Goal: Check status: Check status

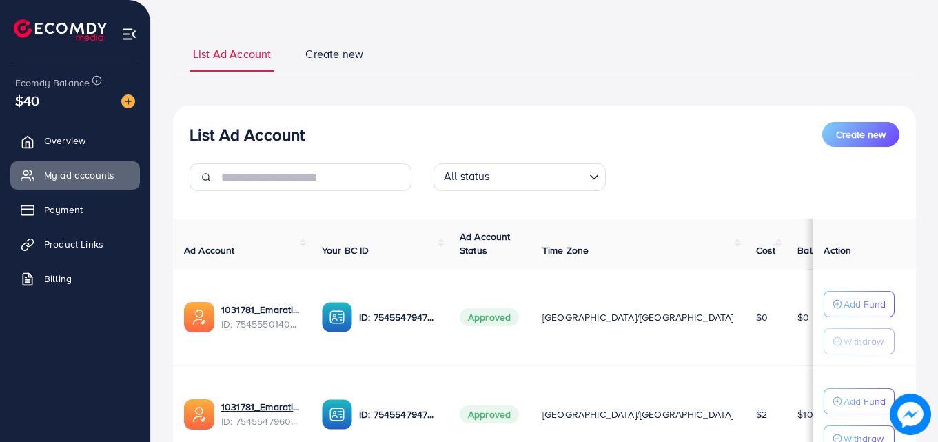
scroll to position [188, 0]
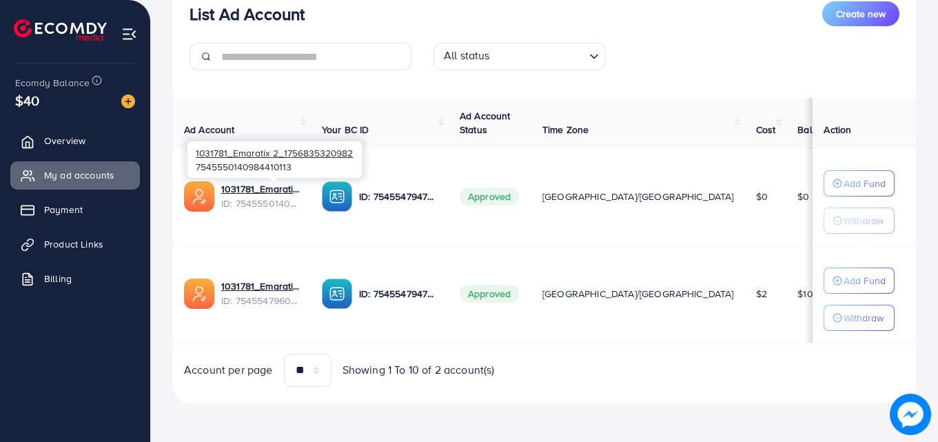
click at [223, 198] on span "ID: 7545550140984410113" at bounding box center [260, 203] width 79 height 14
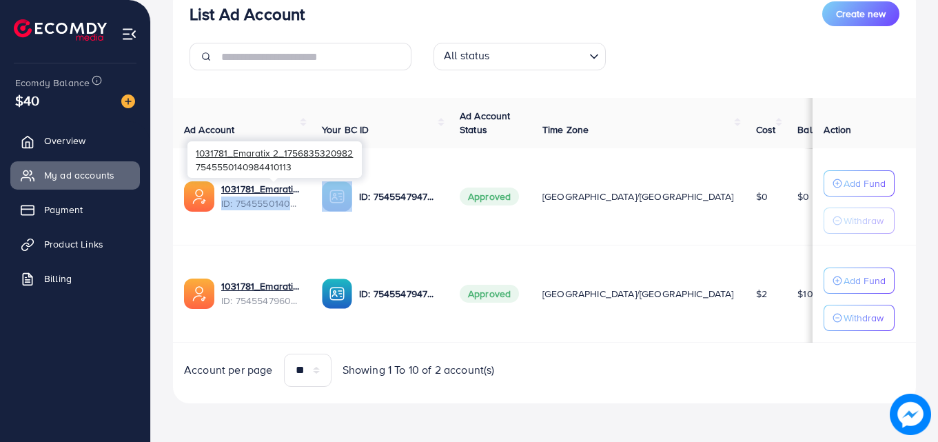
click at [223, 198] on span "ID: 7545550140984410113" at bounding box center [260, 203] width 79 height 14
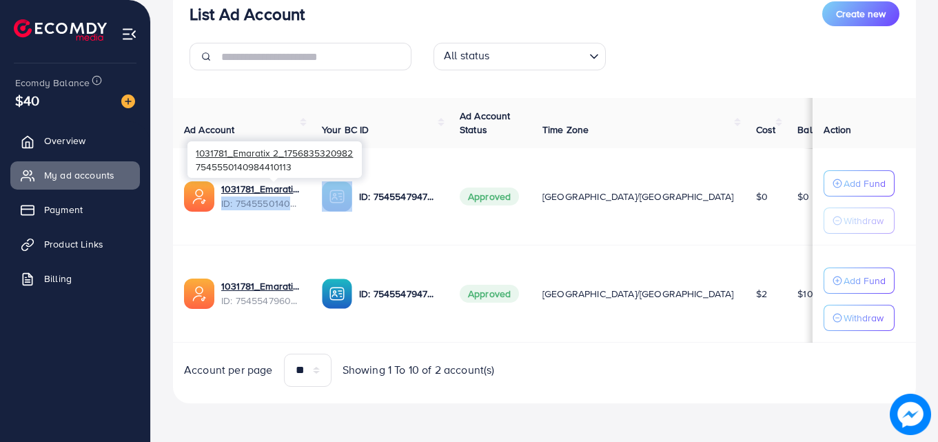
click at [223, 198] on span "ID: 7545550140984410113" at bounding box center [260, 203] width 79 height 14
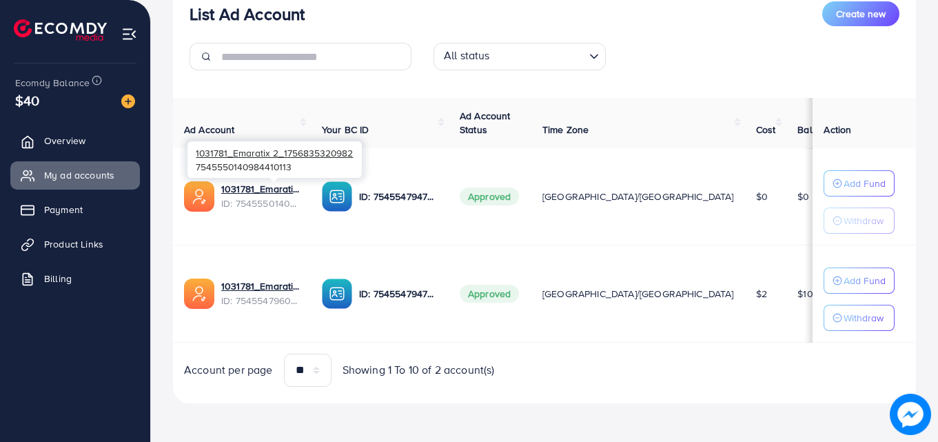
click at [223, 198] on span "ID: 7545550140984410113" at bounding box center [260, 203] width 79 height 14
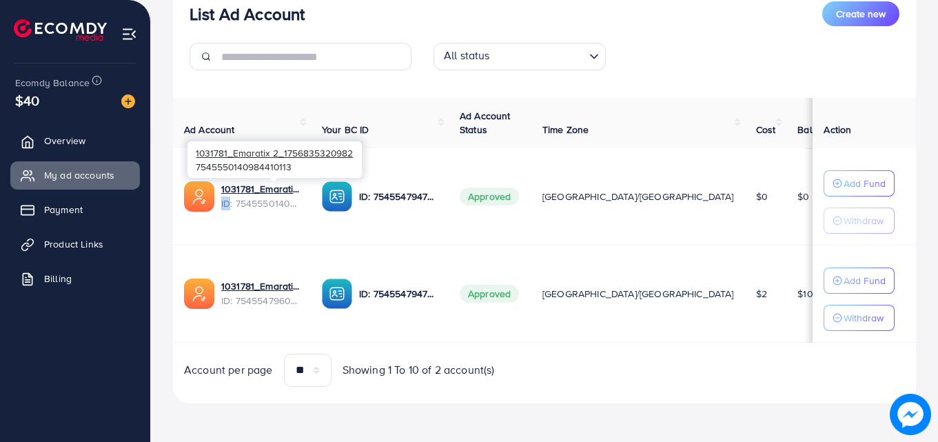
click at [223, 198] on span "ID: 7545550140984410113" at bounding box center [260, 203] width 79 height 14
click at [714, 57] on div "All status Loading..." at bounding box center [545, 62] width 732 height 39
